Goal: Task Accomplishment & Management: Use online tool/utility

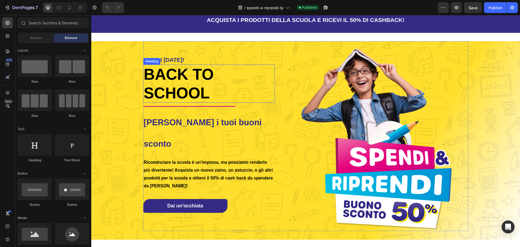
click at [197, 98] on span "Back to School" at bounding box center [179, 84] width 70 height 36
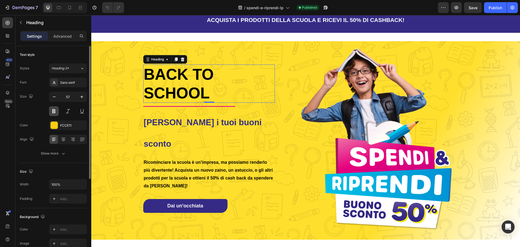
click at [54, 112] on button at bounding box center [54, 111] width 10 height 10
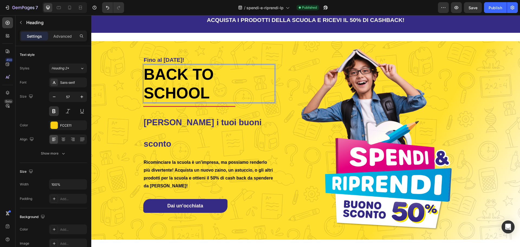
click at [204, 101] on span "Back to School" at bounding box center [179, 84] width 70 height 36
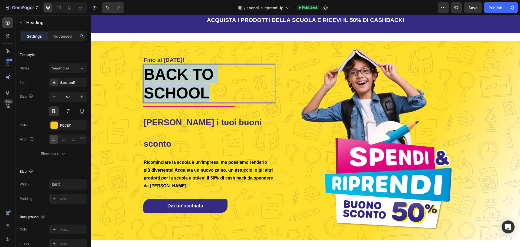
click at [204, 101] on span "Back to School" at bounding box center [179, 84] width 70 height 36
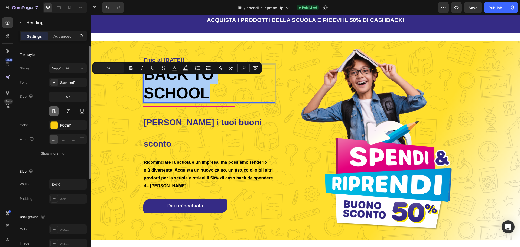
click at [57, 114] on button at bounding box center [54, 111] width 10 height 10
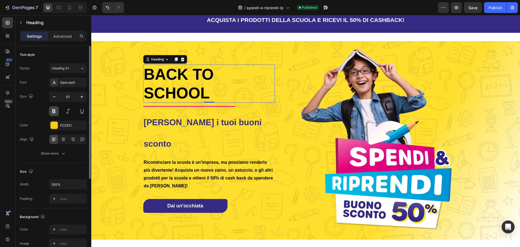
click at [57, 114] on button at bounding box center [54, 111] width 10 height 10
click at [83, 81] on div "Sans-serif" at bounding box center [72, 82] width 25 height 5
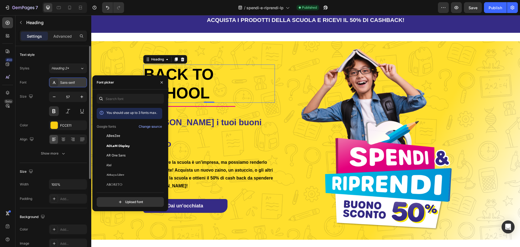
click at [83, 81] on div "Sans-serif" at bounding box center [72, 82] width 25 height 5
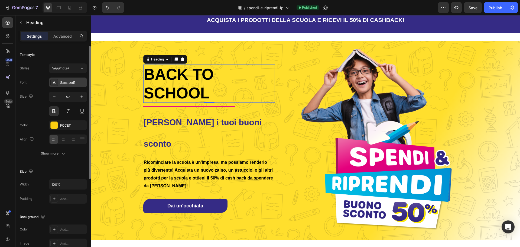
click at [83, 81] on div "Sans-serif" at bounding box center [72, 82] width 25 height 5
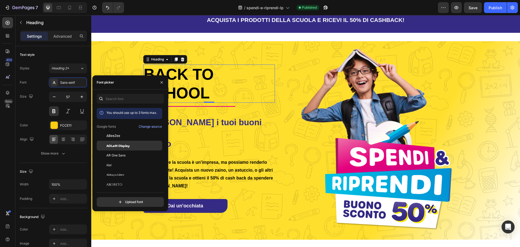
click at [131, 145] on div "ADLaM Display" at bounding box center [133, 145] width 55 height 5
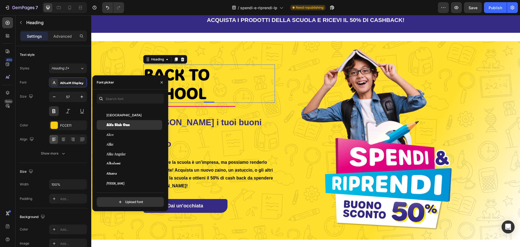
scroll to position [379, 0]
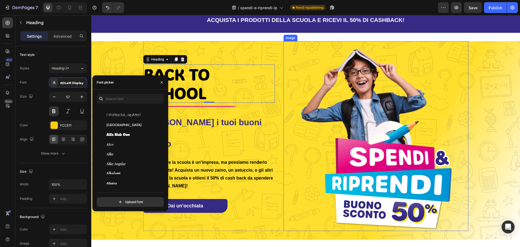
click at [300, 58] on img at bounding box center [376, 136] width 185 height 190
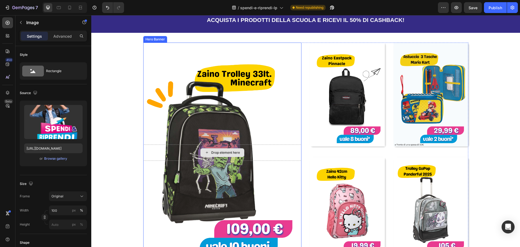
scroll to position [244, 0]
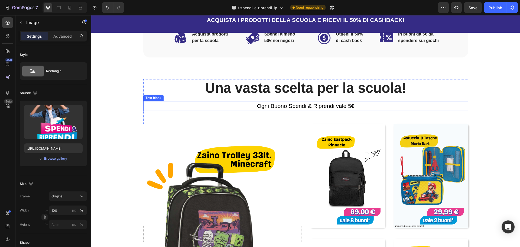
click at [350, 107] on span "Ogni Buono Spendi & Riprendi vale 5€" at bounding box center [306, 106] width 98 height 6
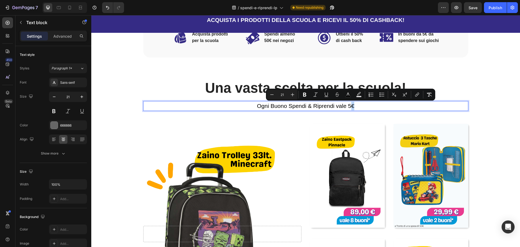
click at [358, 106] on p "Ogni Buono Spendi & Riprendi vale 5€" at bounding box center [306, 106] width 324 height 9
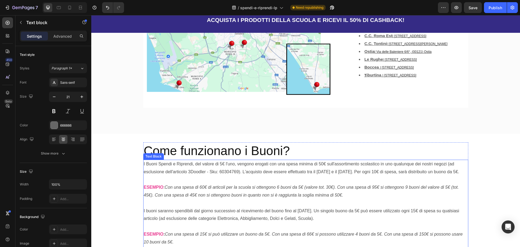
scroll to position [759, 0]
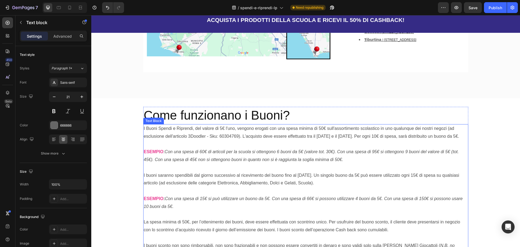
click at [232, 125] on p "I Buoni Spendi e Riprendi, del valore di 5€ l'uno, vengono erogati con una spes…" at bounding box center [306, 133] width 324 height 16
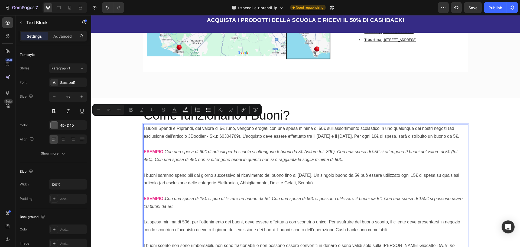
click at [296, 125] on p "I Buoni Spendi e Riprendi, del valore di 5€ l'uno, vengono erogati con una spes…" at bounding box center [306, 133] width 324 height 16
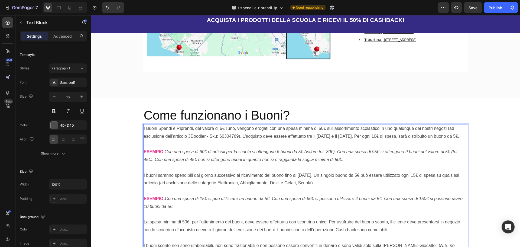
click at [144, 125] on p "I Buoni Spendi e Riprendi, del valore di 5€ l'uno, vengono erogati con una spes…" at bounding box center [306, 133] width 324 height 16
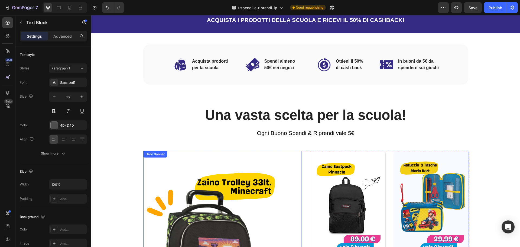
scroll to position [54, 0]
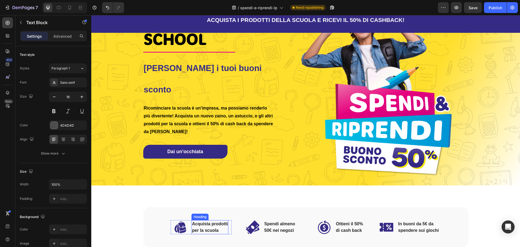
click at [220, 230] on h2 "Acquista prodotti per la scuola" at bounding box center [210, 227] width 37 height 14
click at [217, 111] on strong "Ricominciare la scuola è un'impresa, ma possiamo renderlo più divertente! Acqui…" at bounding box center [208, 120] width 129 height 28
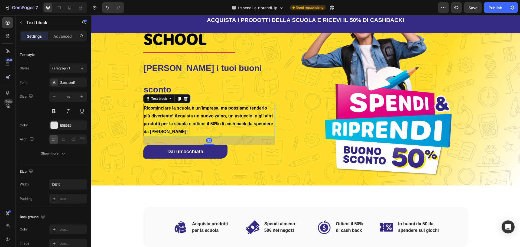
click at [217, 111] on strong "Ricominciare la scuola è un'impresa, ma possiamo renderlo più divertente! Acqui…" at bounding box center [208, 120] width 129 height 28
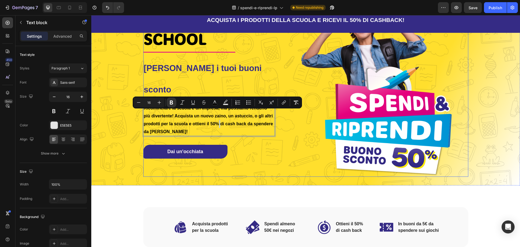
click at [226, 127] on div "Fino al [DATE]! Heading Back to School Heading Title Line Ottieni i tuoi buoni …" at bounding box center [209, 82] width 132 height 190
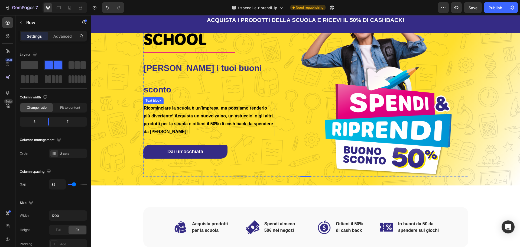
click at [149, 123] on strong "Ricominciare la scuola è un'impresa, ma possiamo renderlo più divertente! Acqui…" at bounding box center [208, 120] width 129 height 28
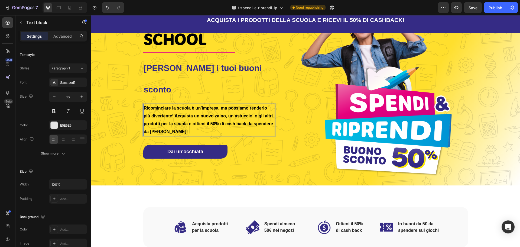
click at [146, 121] on strong "Ricominciare la scuola è un'impresa, ma possiamo renderlo più divertente! Acqui…" at bounding box center [208, 120] width 129 height 28
click at [201, 119] on p "Ricominciare la scuola è un'impresa, ma possiamo renderlo più divertente! Acqui…" at bounding box center [209, 119] width 131 height 31
click at [192, 107] on strong "Ricominciare la scuola è un'impresa, ma possiamo renderlo più divertente! Acqui…" at bounding box center [208, 120] width 129 height 28
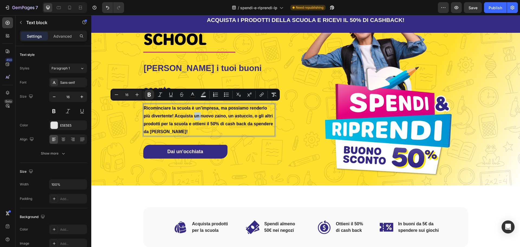
click at [193, 106] on strong "Ricominciare la scuola è un'impresa, ma possiamo renderlo più divertente! Acqui…" at bounding box center [208, 120] width 129 height 28
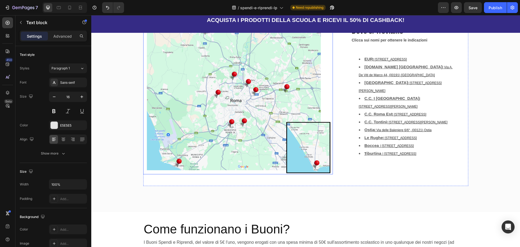
scroll to position [759, 0]
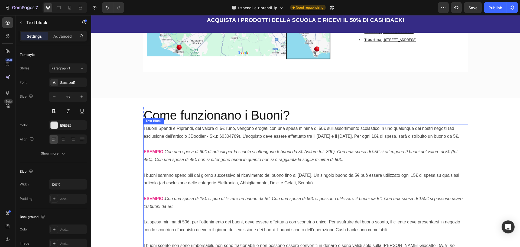
click at [204, 140] on p at bounding box center [306, 144] width 324 height 8
click at [204, 140] on p "Rich Text Editor. Editing area: main" at bounding box center [306, 144] width 324 height 8
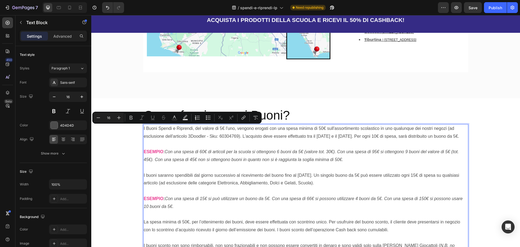
click at [144, 125] on p "I Buoni Spendi e Riprendi, del valore di 5€ l'uno, vengono erogati con una spes…" at bounding box center [306, 133] width 324 height 16
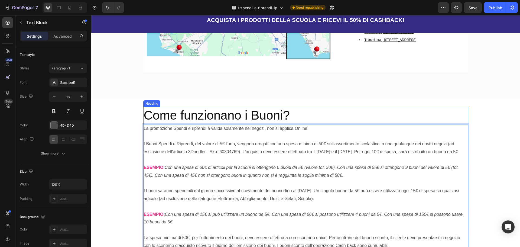
drag, startPoint x: 311, startPoint y: 100, endPoint x: 311, endPoint y: 103, distance: 3.0
click at [311, 107] on h2 "Come funzionano i Buoni?" at bounding box center [305, 115] width 325 height 17
click at [311, 125] on p "La promozione Spendi e riprendi è valida solamente nei negozi, non si applica O…" at bounding box center [306, 129] width 324 height 8
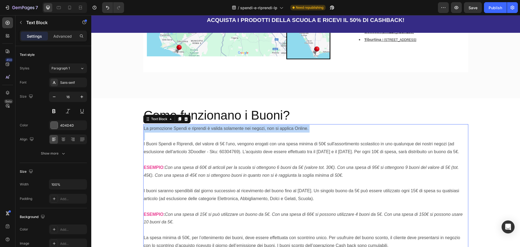
click at [311, 125] on p "La promozione Spendi e riprendi è valida solamente nei negozi, non si applica O…" at bounding box center [306, 129] width 324 height 8
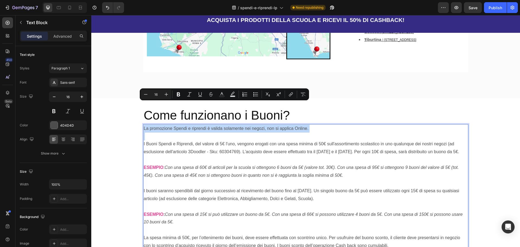
copy p "La promozione Spendi e riprendi è valida solamente nei negozi, non si applica O…"
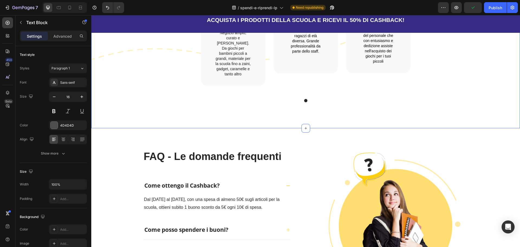
scroll to position [1291, 0]
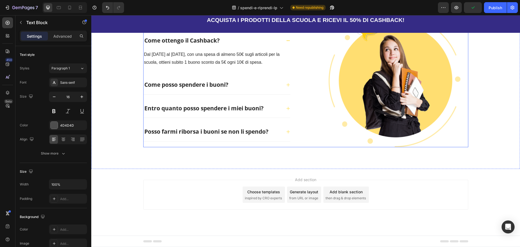
click at [297, 131] on div "FAQ - Le domande frequenti Heading Come ottengo il Cashback? Dal [DATE] al [DAT…" at bounding box center [305, 76] width 325 height 143
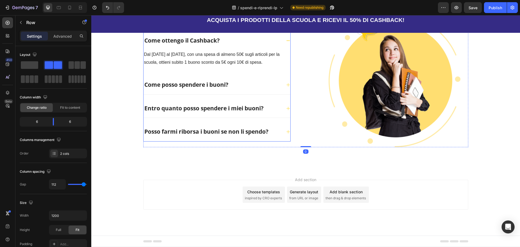
click at [254, 140] on div "Posso farmi riborsa i buoni se non li spendo?" at bounding box center [217, 131] width 147 height 19
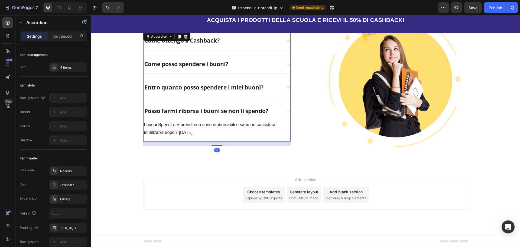
click at [283, 111] on div "Posso farmi riborsa i buoni se non li spendo?" at bounding box center [217, 111] width 147 height 19
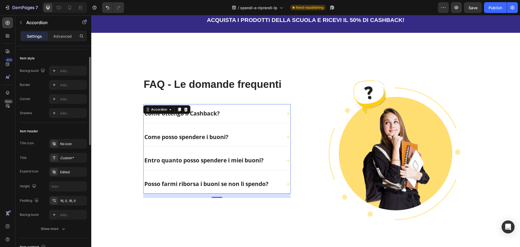
scroll to position [0, 0]
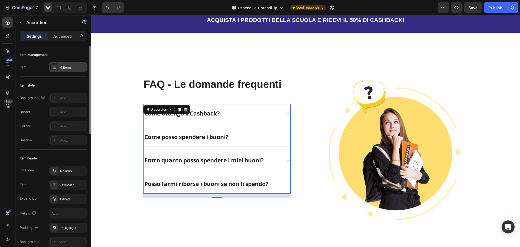
click at [76, 68] on div "4 items" at bounding box center [72, 67] width 25 height 5
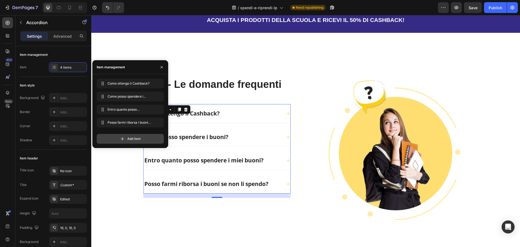
click at [116, 136] on div "Add item" at bounding box center [130, 139] width 67 height 10
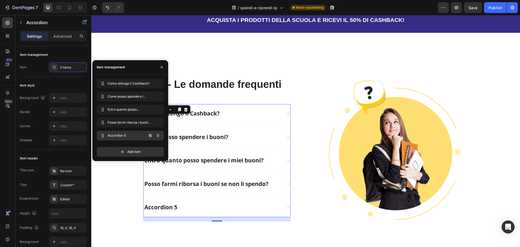
click at [132, 134] on span "Accordion 5" at bounding box center [123, 135] width 31 height 5
click at [173, 212] on div "Accordion 5" at bounding box center [161, 207] width 35 height 10
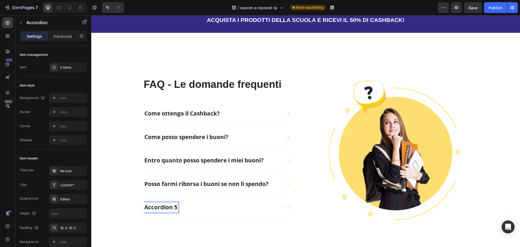
click at [170, 212] on p "Accordion 5" at bounding box center [160, 207] width 33 height 9
click at [286, 209] on icon at bounding box center [288, 207] width 4 height 4
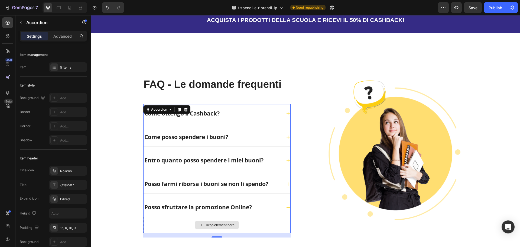
click at [202, 229] on div "Drop element here" at bounding box center [217, 225] width 44 height 9
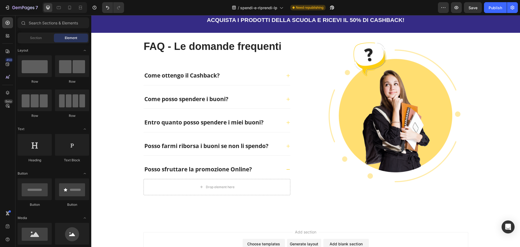
scroll to position [1309, 0]
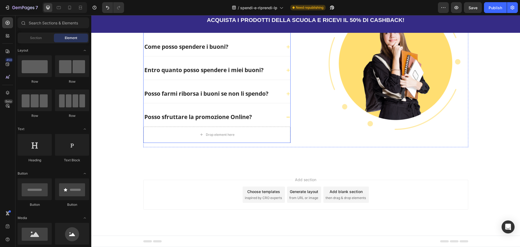
click at [188, 115] on p "Posso sfruttare la promozione Online?" at bounding box center [198, 117] width 108 height 9
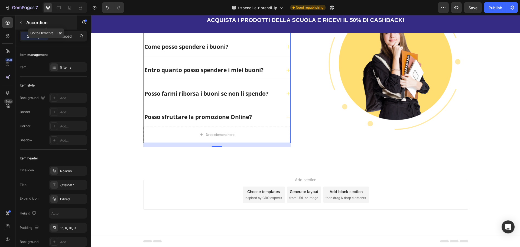
click at [23, 23] on button "button" at bounding box center [21, 22] width 9 height 9
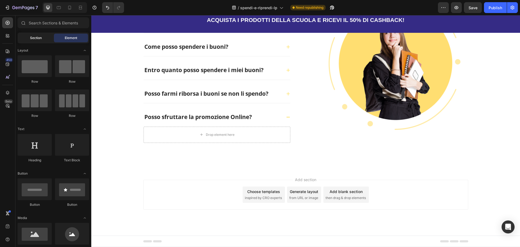
click at [37, 37] on span "Section" at bounding box center [36, 37] width 12 height 5
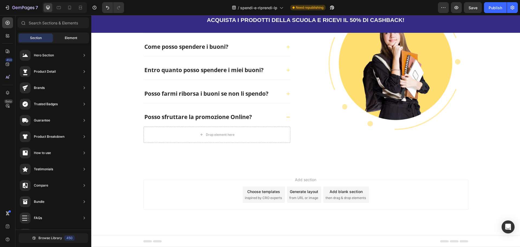
click at [66, 42] on div "Element" at bounding box center [71, 38] width 34 height 9
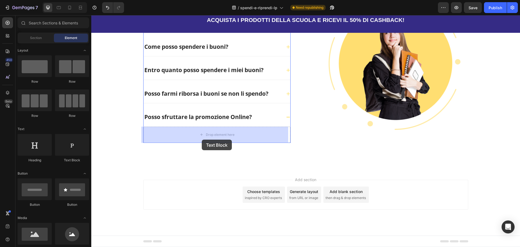
drag, startPoint x: 168, startPoint y: 166, endPoint x: 202, endPoint y: 140, distance: 43.0
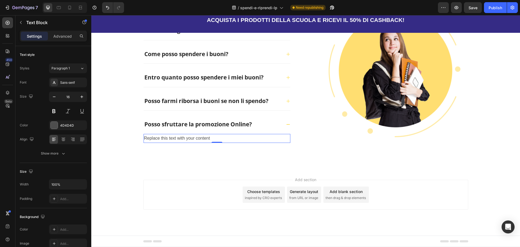
scroll to position [1301, 0]
click at [188, 135] on div "Replace this text with your content" at bounding box center [217, 138] width 147 height 9
click at [188, 135] on p "Replace this text with your content" at bounding box center [217, 138] width 146 height 8
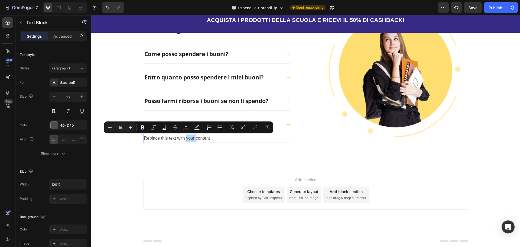
click at [188, 139] on p "Replace this text with your content" at bounding box center [217, 138] width 146 height 8
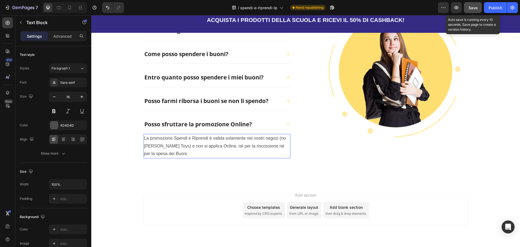
click at [479, 7] on button "Save" at bounding box center [473, 7] width 18 height 11
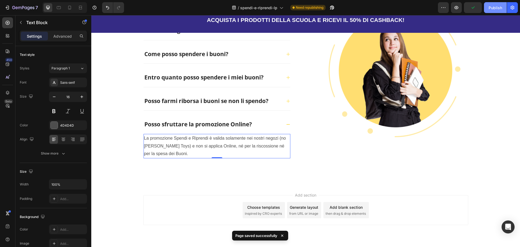
click at [489, 10] on button "Publish" at bounding box center [495, 7] width 23 height 11
click at [221, 123] on p "Posso sfruttare la promozione Online?" at bounding box center [198, 124] width 108 height 9
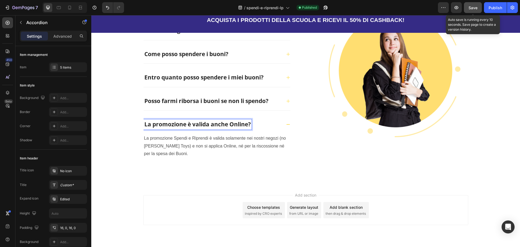
click at [474, 10] on span "Save" at bounding box center [473, 7] width 9 height 5
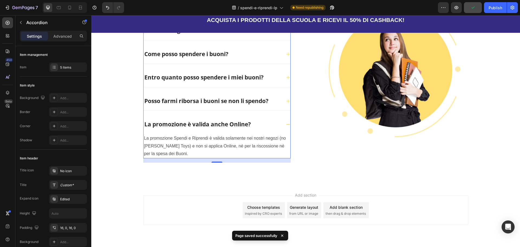
drag, startPoint x: 494, startPoint y: 10, endPoint x: 493, endPoint y: 14, distance: 4.3
click at [494, 10] on div "Publish" at bounding box center [496, 8] width 14 height 6
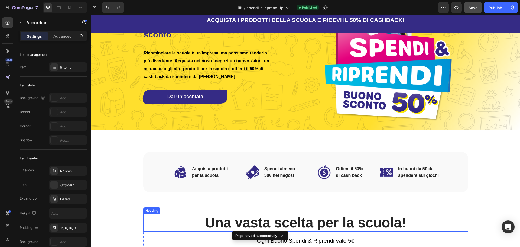
scroll to position [0, 0]
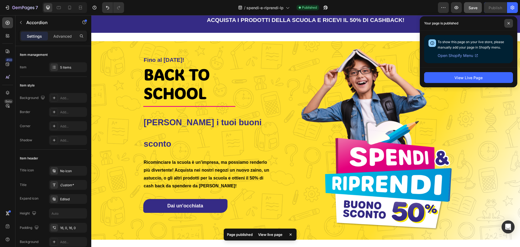
click at [512, 24] on span at bounding box center [509, 23] width 9 height 9
